Goal: Use online tool/utility: Utilize a website feature to perform a specific function

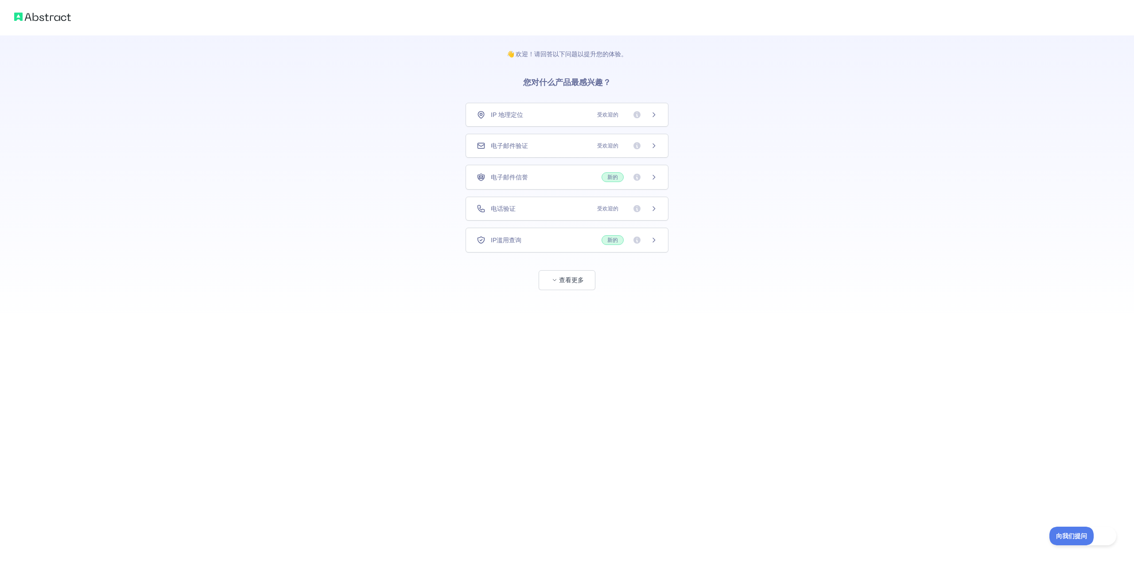
click at [579, 141] on div "电子邮件验证 受欢迎的" at bounding box center [566, 146] width 203 height 24
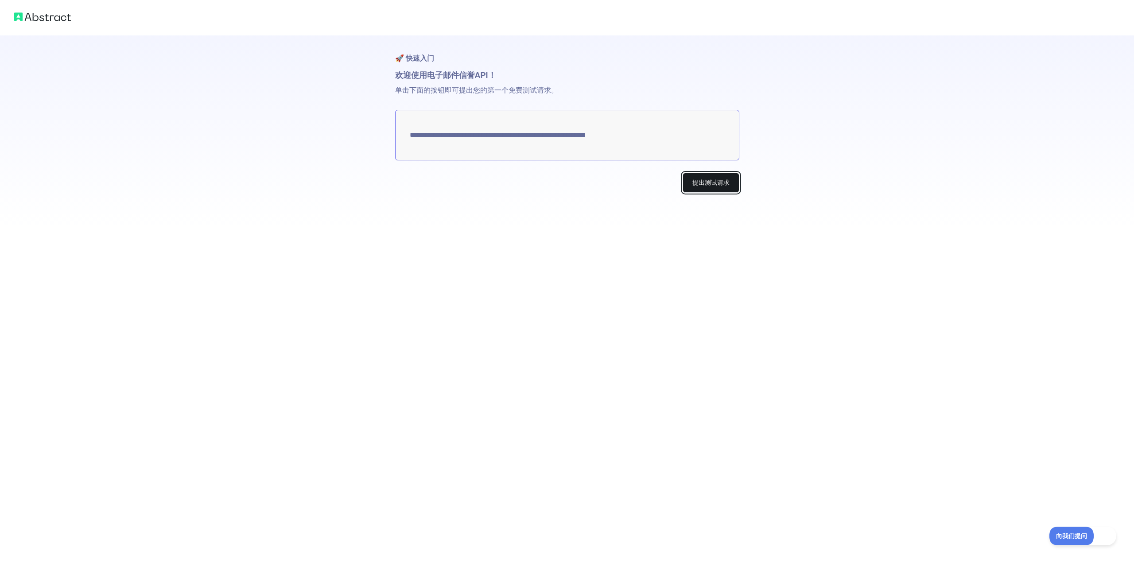
click at [701, 179] on font "提出测试请求" at bounding box center [710, 182] width 37 height 7
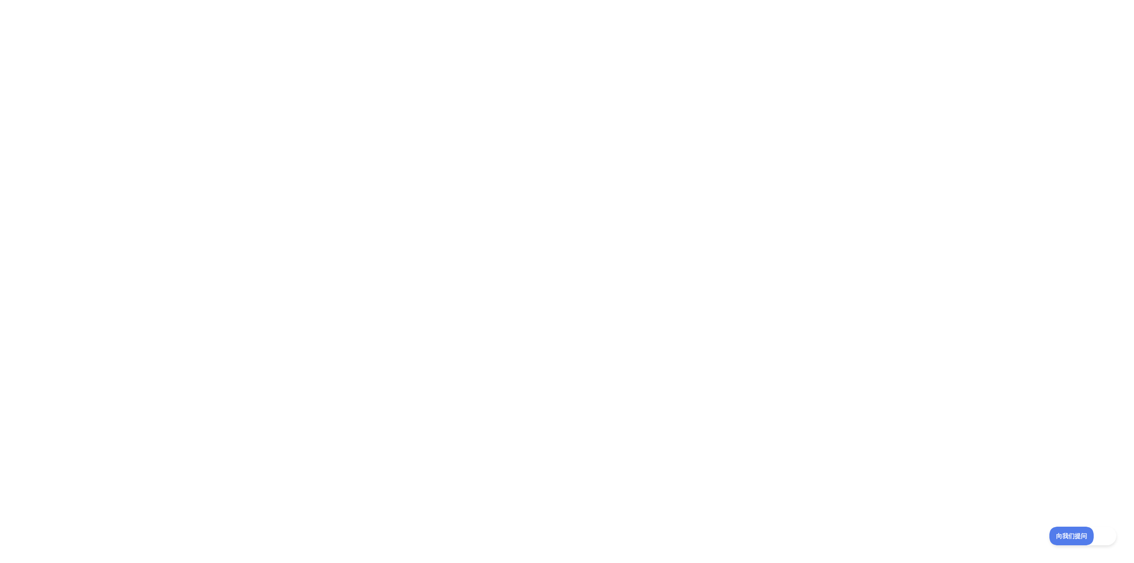
click at [343, 53] on div at bounding box center [567, 281] width 1134 height 563
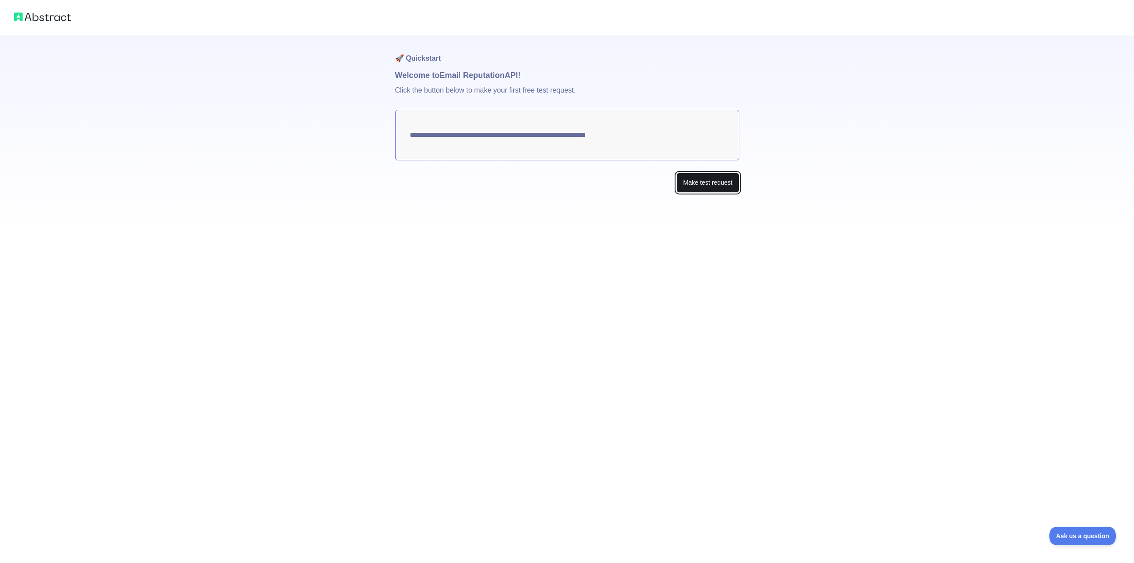
click at [703, 180] on button "Make test request" at bounding box center [707, 183] width 62 height 20
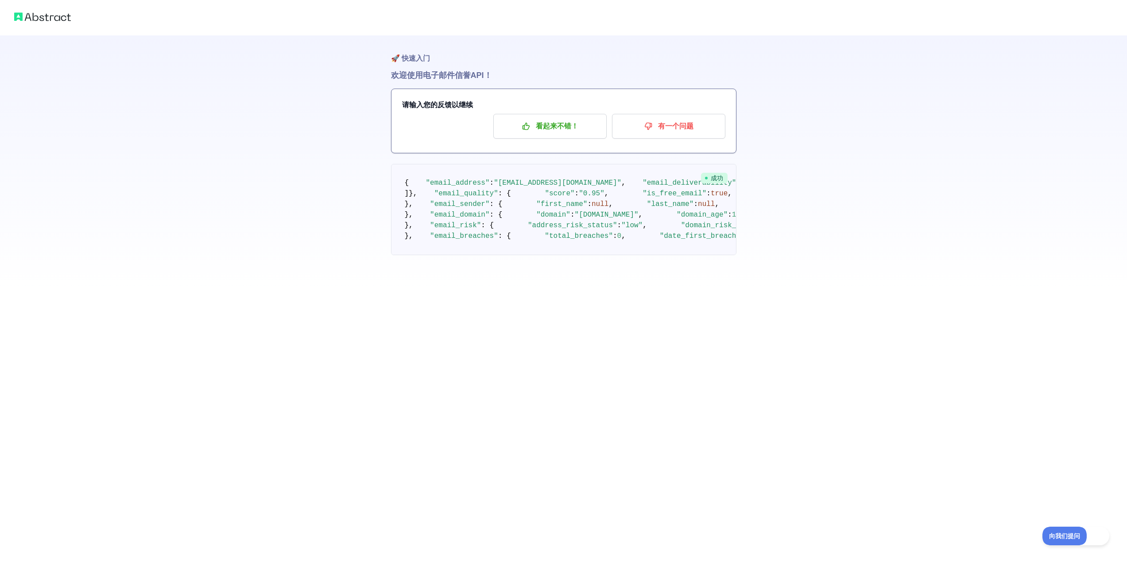
click at [794, 131] on div "🚀 快速入门 欢迎使用 电子邮件信誉 API！ 请输入您的反馈以继续 看起来不错！ 有一个问题 成功 { "email_address" : "[EMAIL_…" at bounding box center [563, 145] width 1127 height 291
click at [674, 125] on font "有一个问题" at bounding box center [675, 126] width 35 height 8
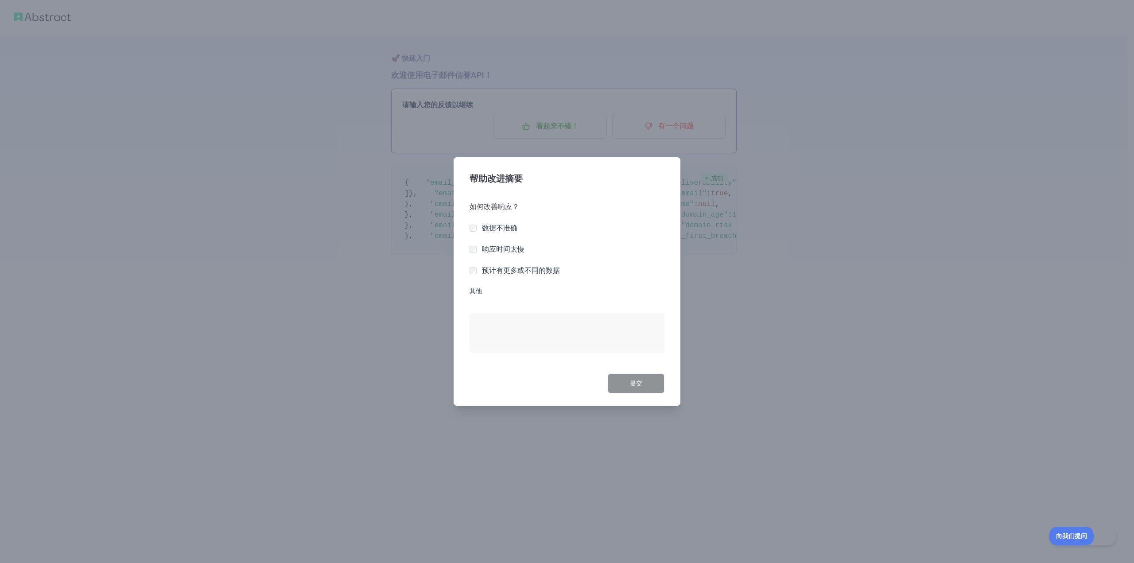
click at [779, 249] on div at bounding box center [567, 281] width 1134 height 563
click at [484, 229] on font "数据不准确" at bounding box center [499, 228] width 35 height 8
click at [635, 390] on button "提交" at bounding box center [636, 383] width 57 height 20
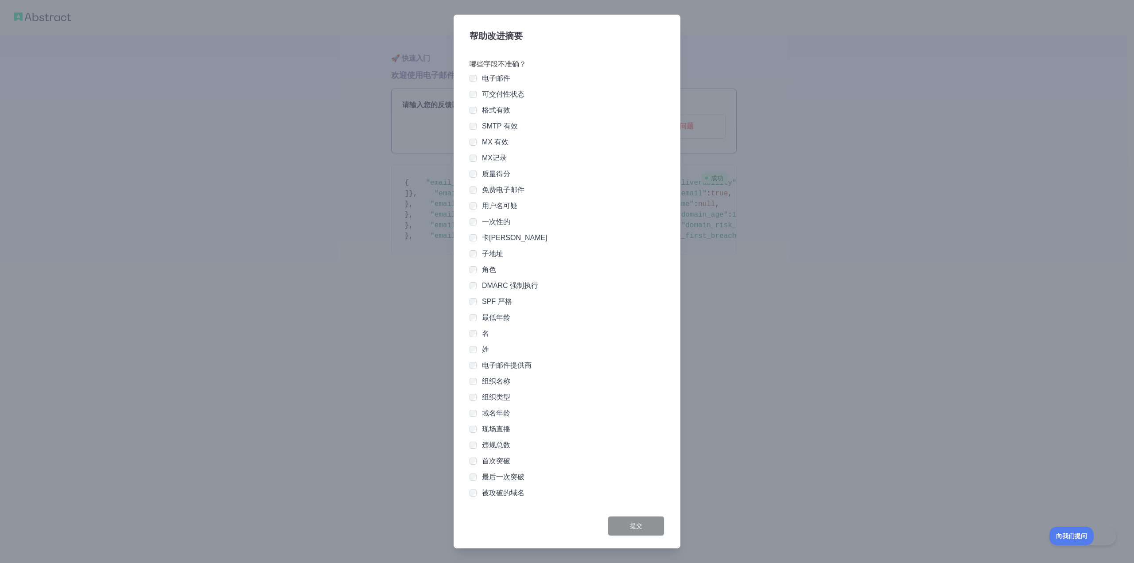
click at [763, 229] on div at bounding box center [567, 281] width 1134 height 563
click at [438, 66] on div at bounding box center [567, 281] width 1134 height 563
click at [59, 22] on div at bounding box center [567, 281] width 1134 height 563
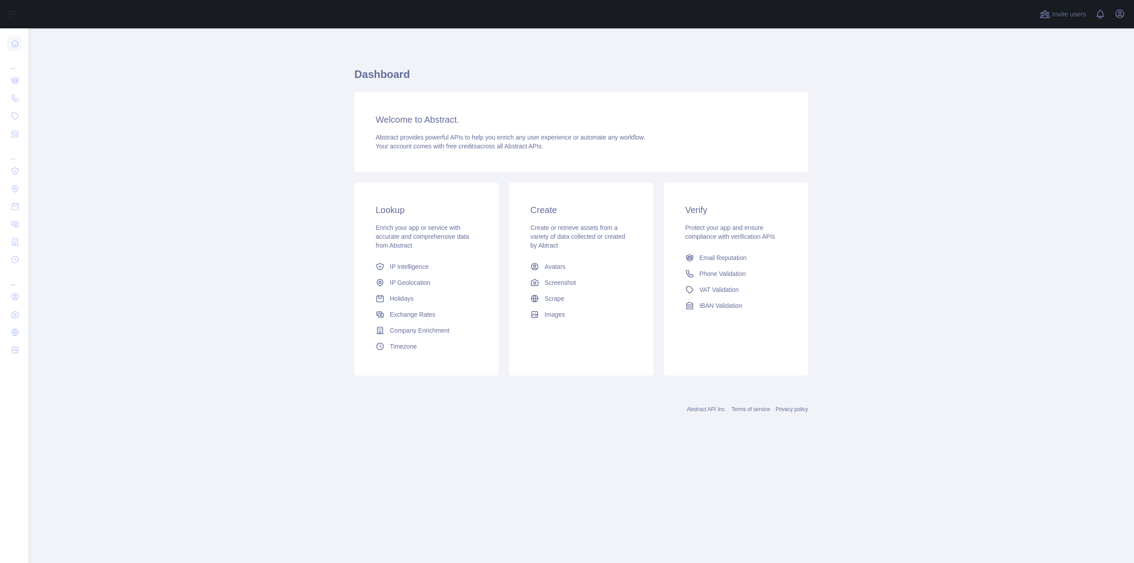
click at [393, 115] on h3 "Welcome to Abstract." at bounding box center [581, 119] width 411 height 12
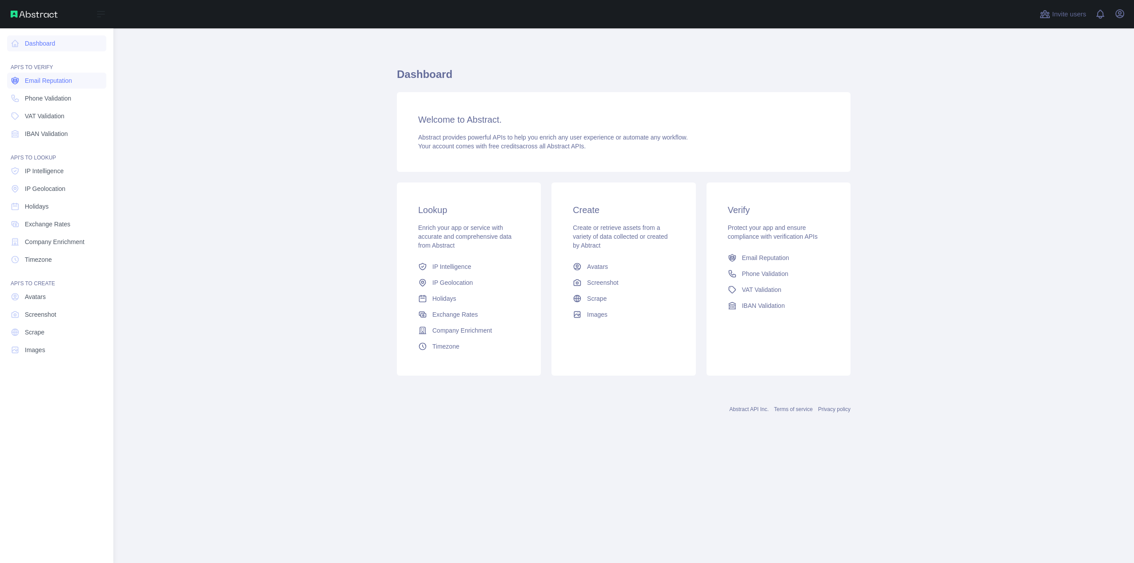
click at [50, 81] on span "Email Reputation" at bounding box center [48, 80] width 47 height 9
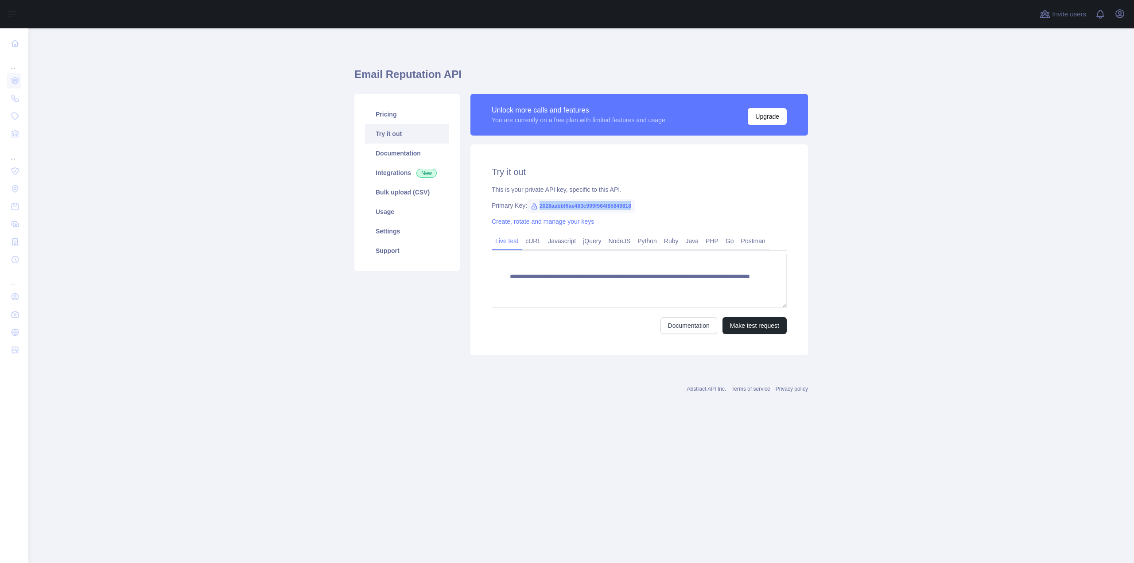
drag, startPoint x: 538, startPoint y: 204, endPoint x: 647, endPoint y: 208, distance: 109.0
click at [644, 208] on div "Primary Key: 2028aabbf6ae483c999f564f85849818" at bounding box center [639, 205] width 295 height 9
click at [700, 209] on div "Primary Key: 2028aabbf6ae483c999f564f85849818" at bounding box center [639, 205] width 295 height 9
drag, startPoint x: 523, startPoint y: 205, endPoint x: 659, endPoint y: 198, distance: 136.6
click at [659, 198] on div "**********" at bounding box center [638, 249] width 337 height 211
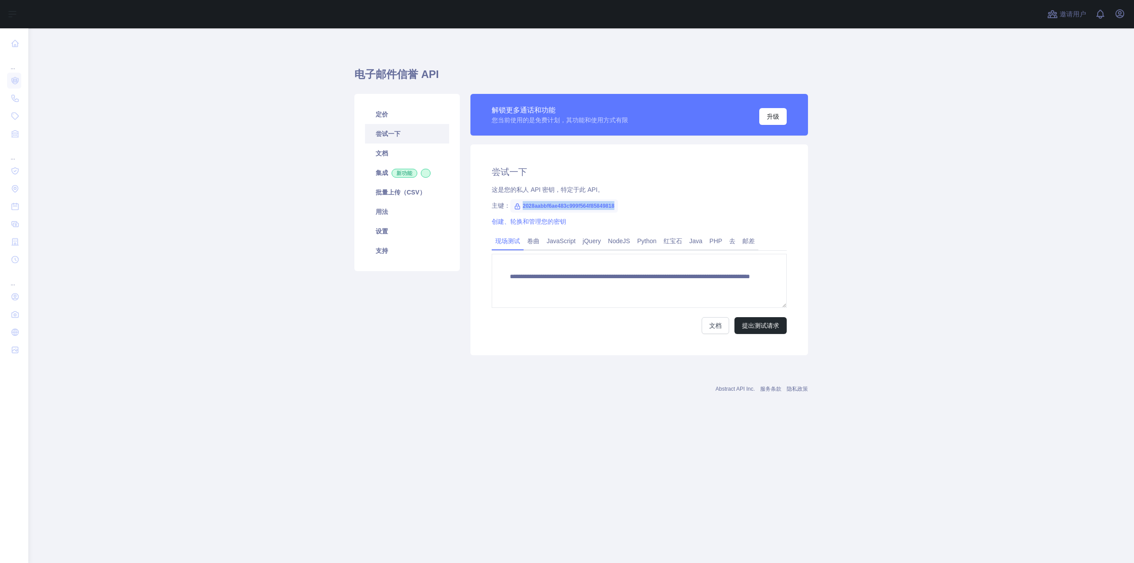
copy font "2028aabbf6ae483c999f564f85849818"
click at [693, 219] on div "创建、轮换和管理您的密钥" at bounding box center [639, 221] width 295 height 9
click at [752, 324] on font "提出测试请求" at bounding box center [760, 325] width 37 height 7
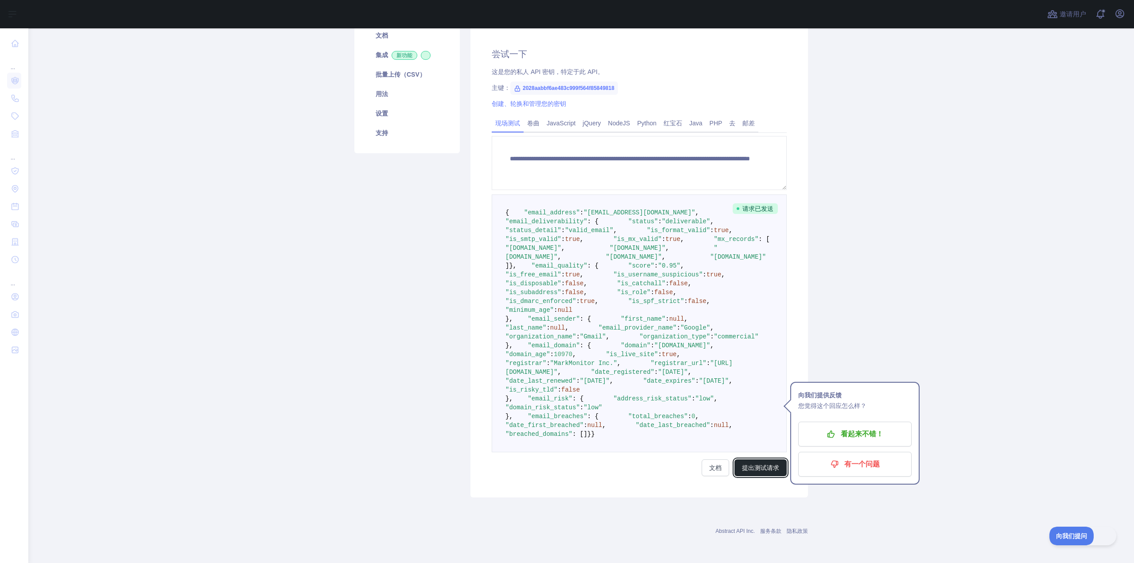
scroll to position [392, 0]
click at [771, 464] on font "提出测试请求" at bounding box center [760, 467] width 37 height 7
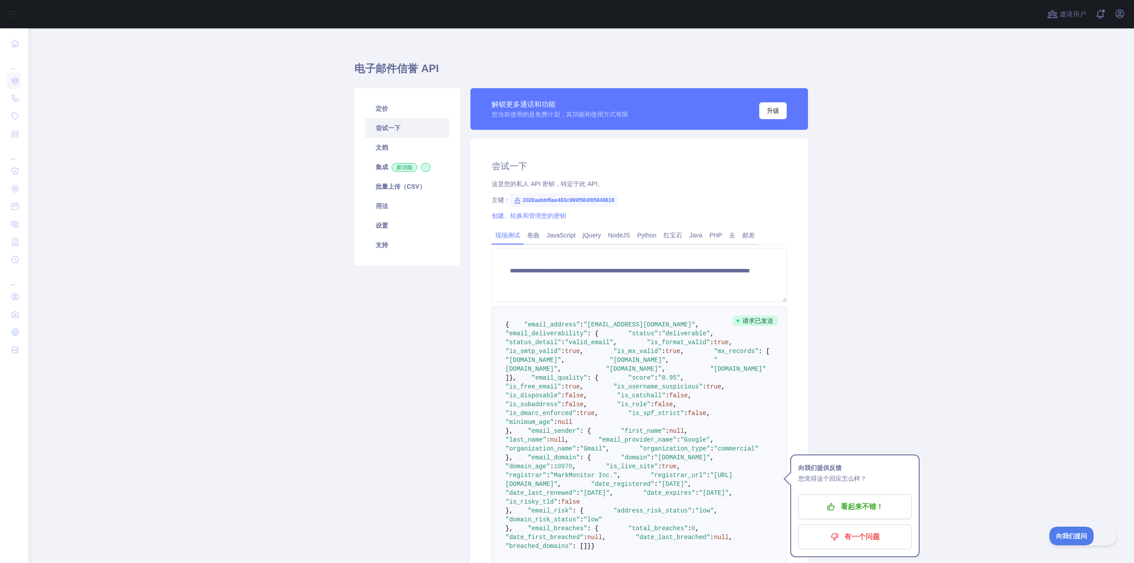
scroll to position [0, 0]
